Goal: Check status: Check status

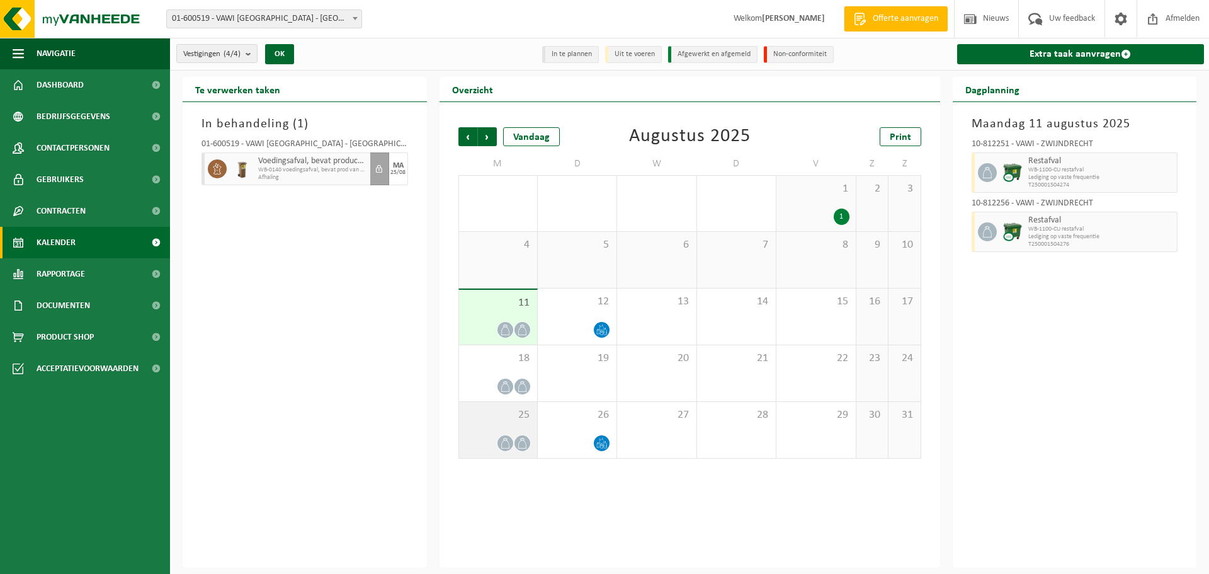
click at [486, 430] on div "25" at bounding box center [498, 430] width 78 height 56
click at [498, 302] on span "11" at bounding box center [497, 303] width 65 height 14
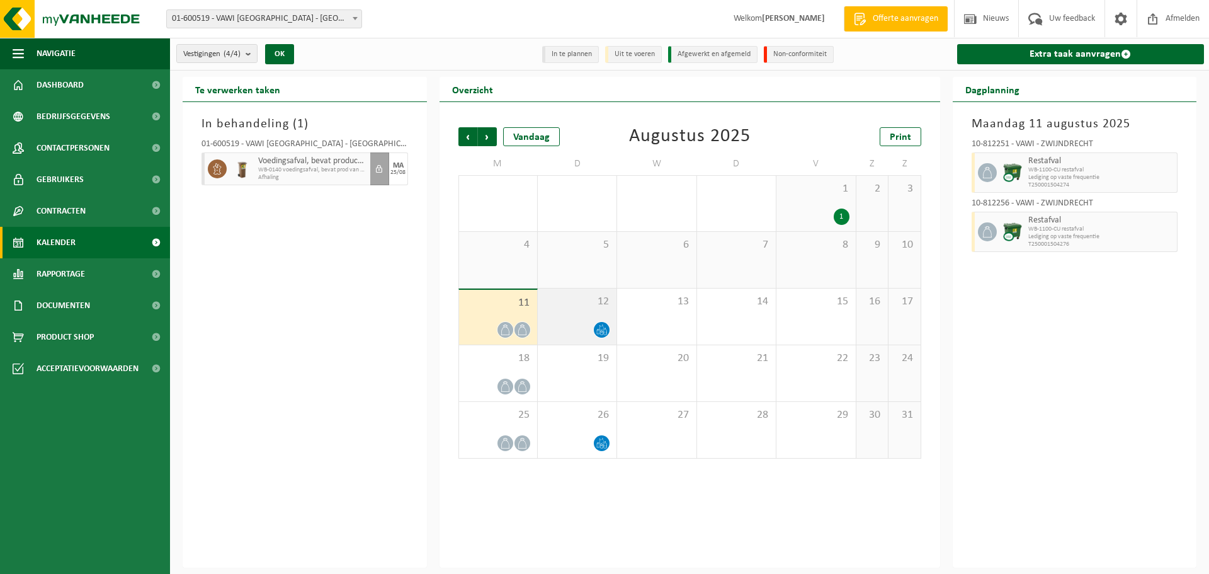
click at [578, 304] on span "12" at bounding box center [577, 302] width 66 height 14
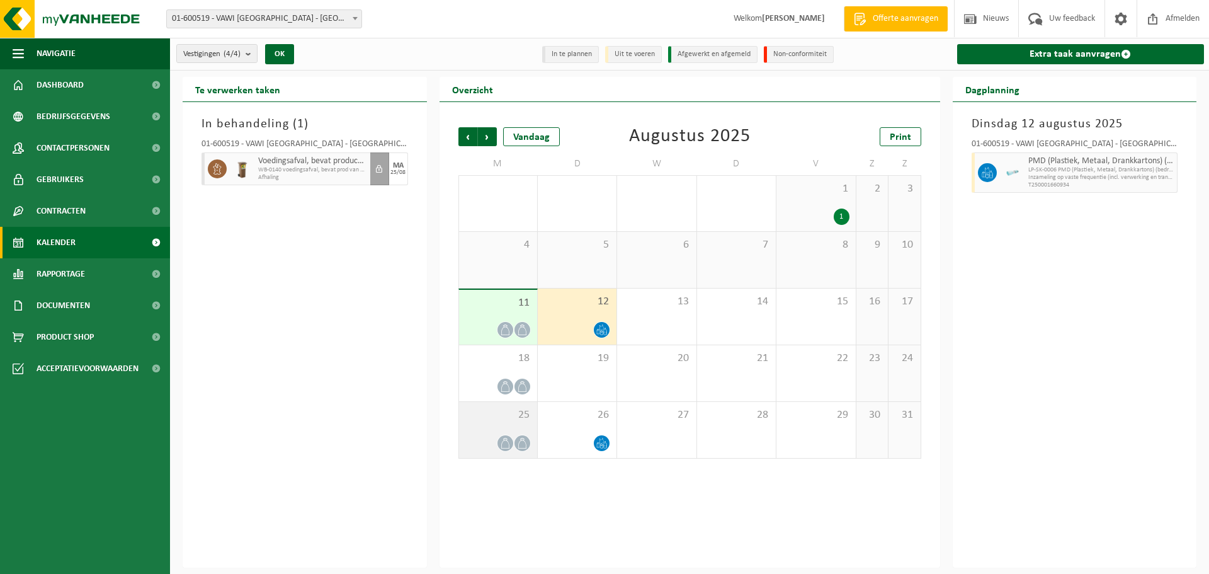
click at [512, 421] on span "25" at bounding box center [497, 415] width 65 height 14
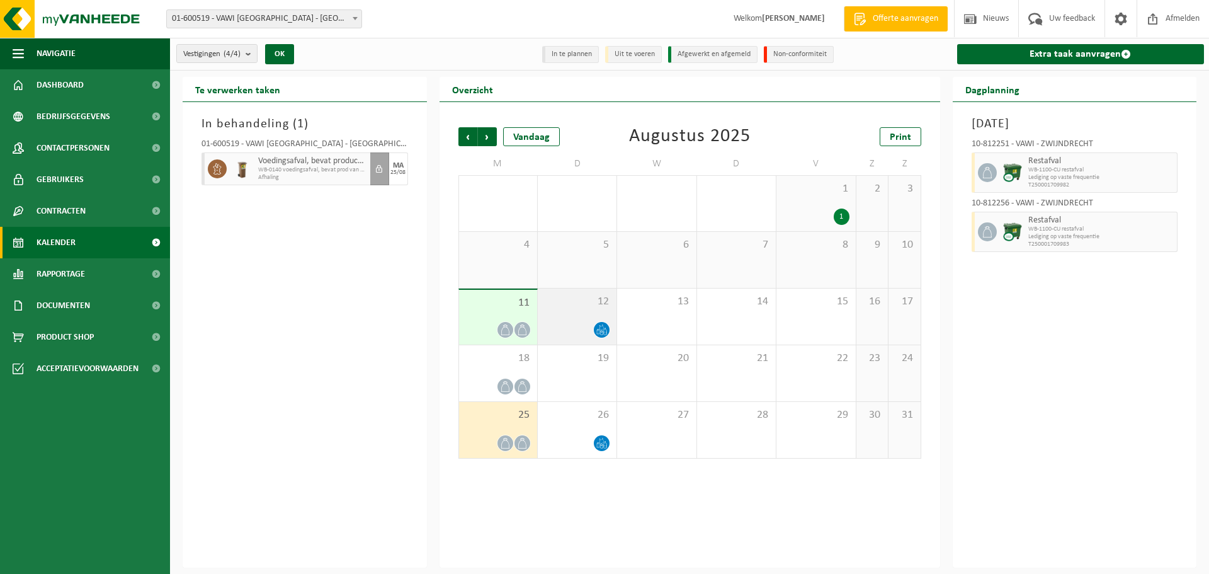
click at [567, 323] on div at bounding box center [577, 329] width 66 height 17
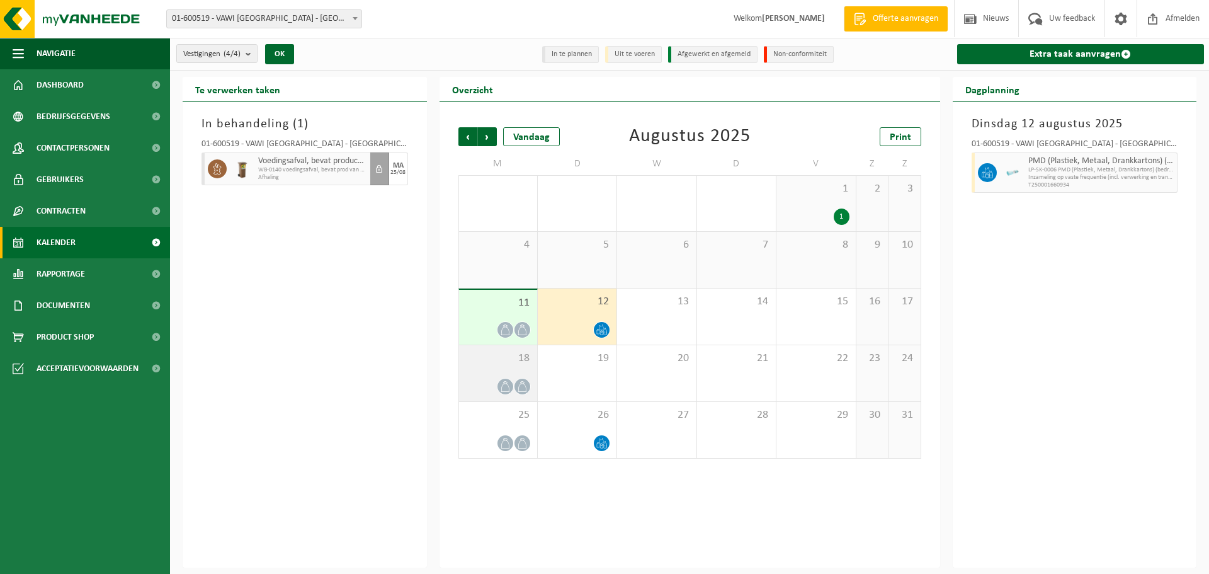
click at [524, 366] on div "18" at bounding box center [498, 373] width 78 height 56
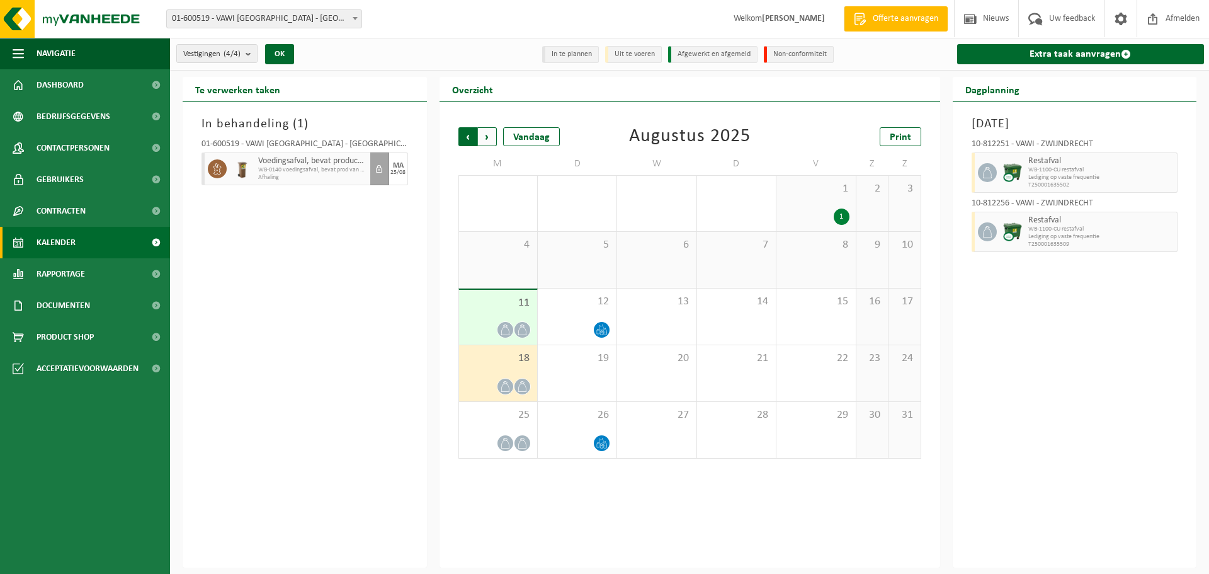
click at [492, 134] on span "Volgende" at bounding box center [487, 136] width 19 height 19
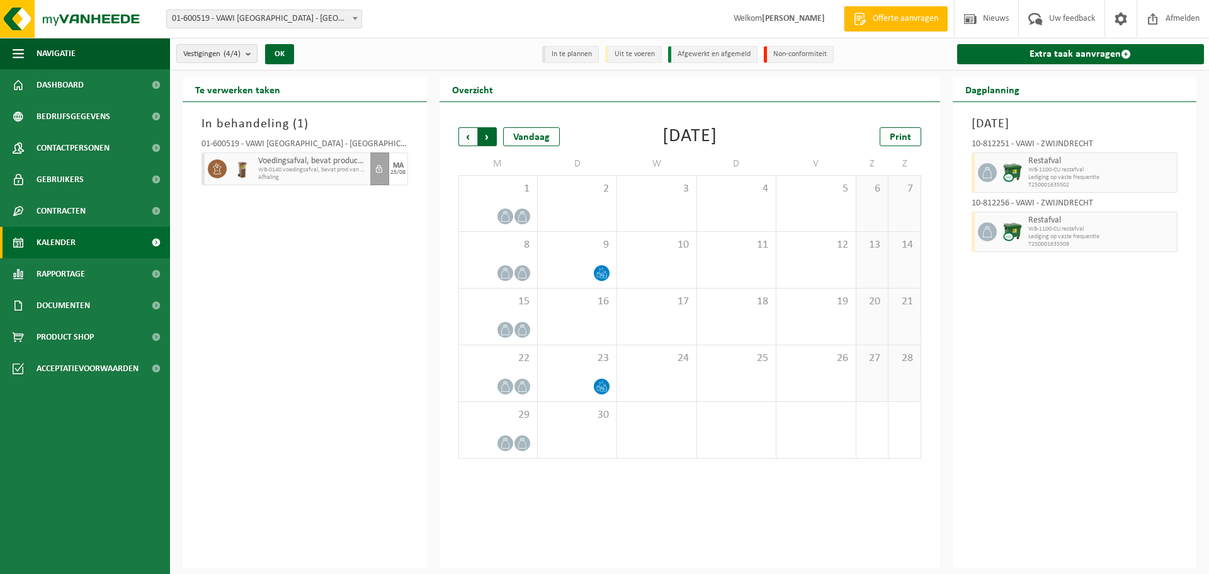
click at [469, 139] on span "Vorige" at bounding box center [467, 136] width 19 height 19
